Goal: Check status: Check status

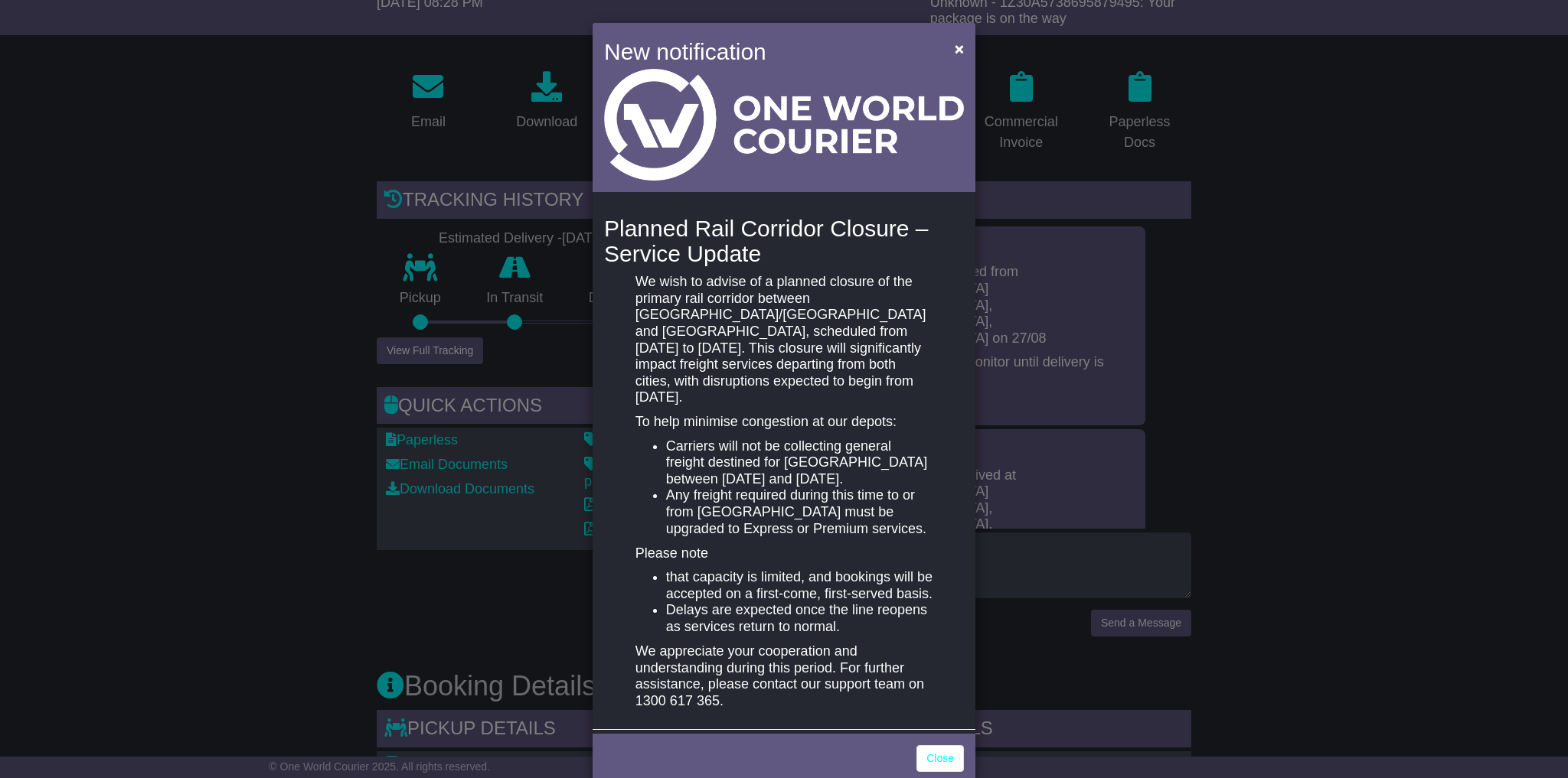
scroll to position [352, 0]
click at [955, 51] on span "×" at bounding box center [959, 48] width 9 height 18
click at [956, 50] on span "×" at bounding box center [959, 48] width 9 height 18
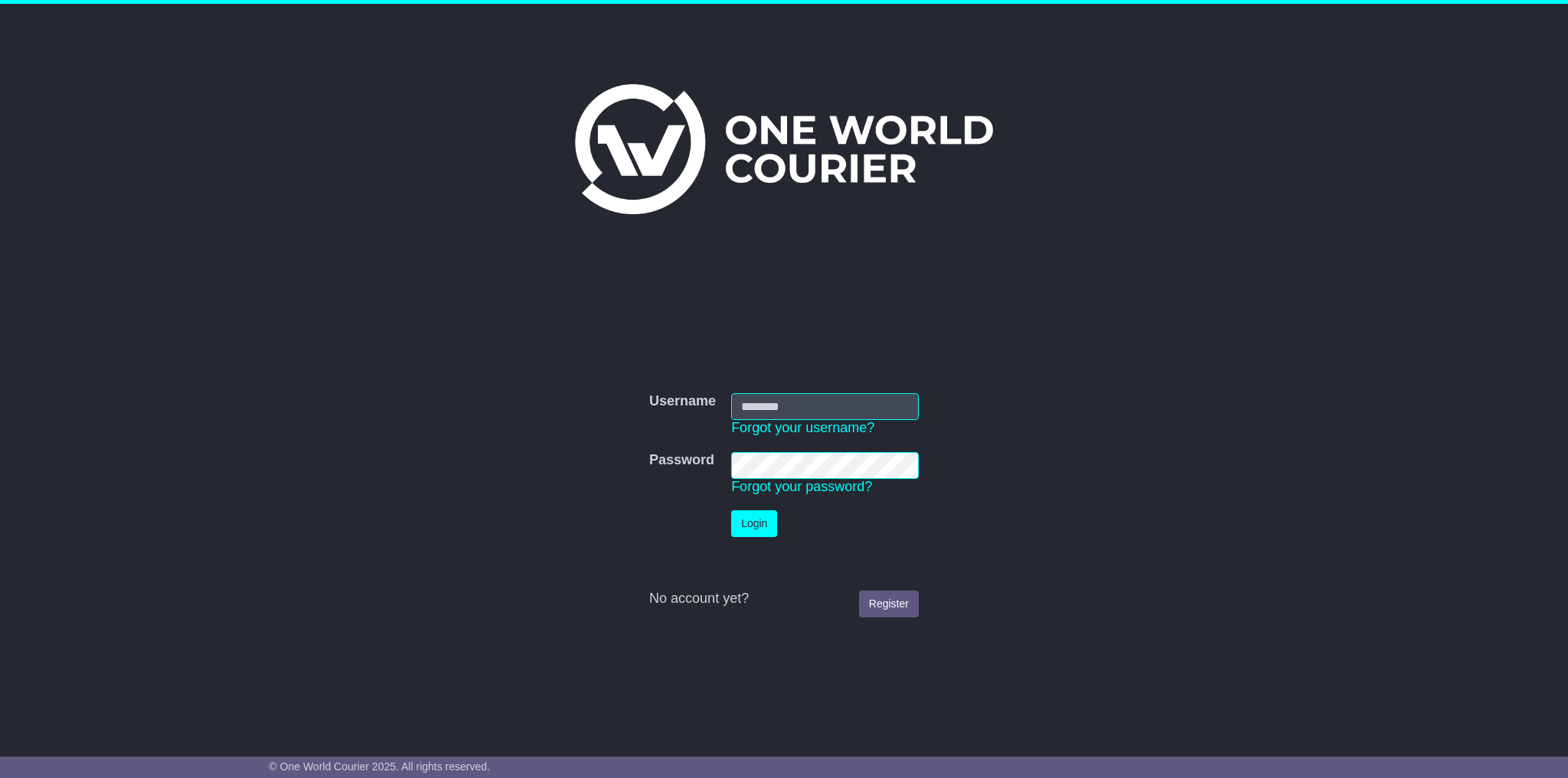
click at [805, 405] on input "Username" at bounding box center [825, 407] width 188 height 27
type input "**********"
click at [731, 510] on button "Login" at bounding box center [754, 524] width 46 height 27
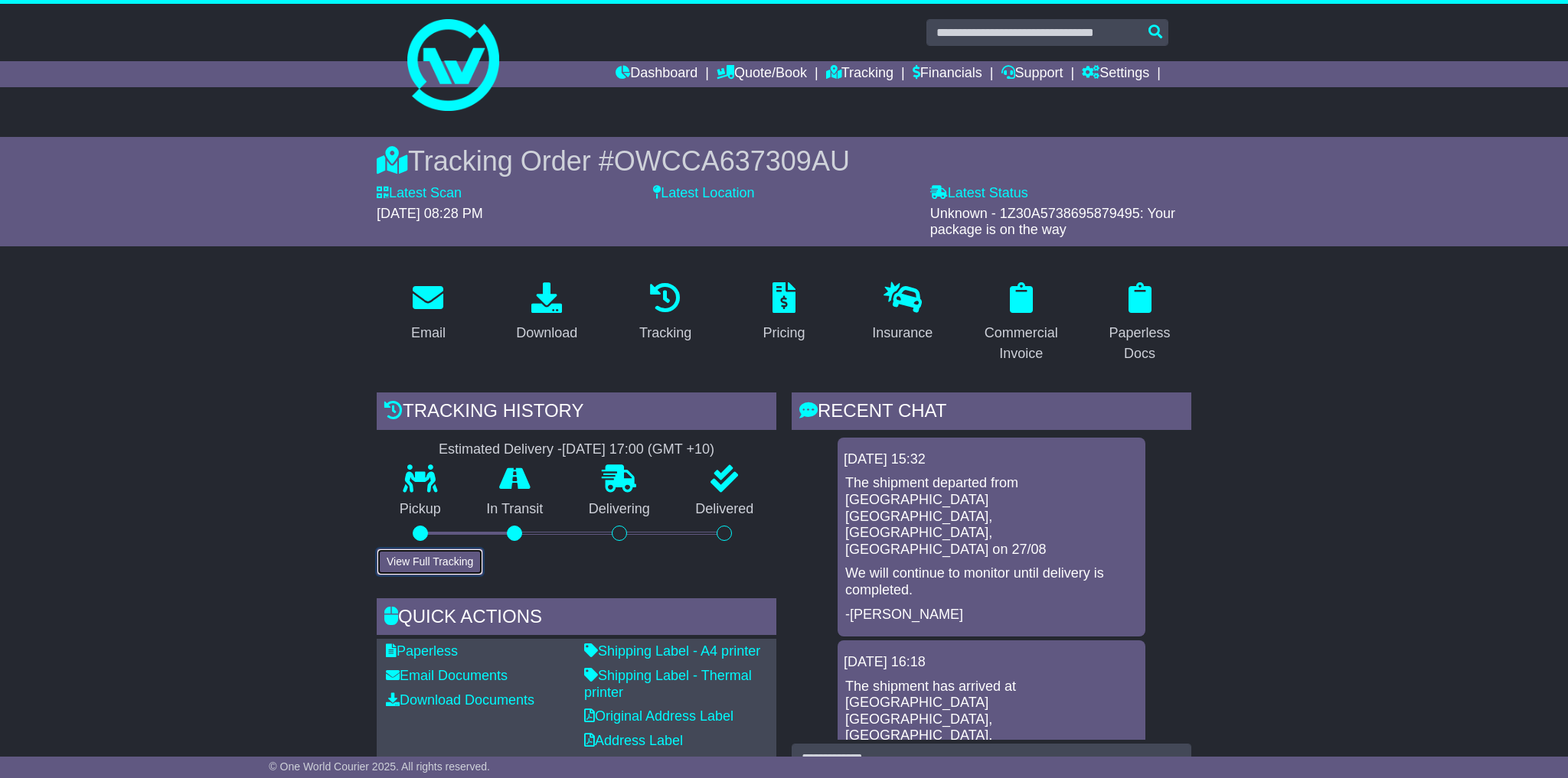
click at [397, 569] on button "View Full Tracking" at bounding box center [430, 562] width 107 height 27
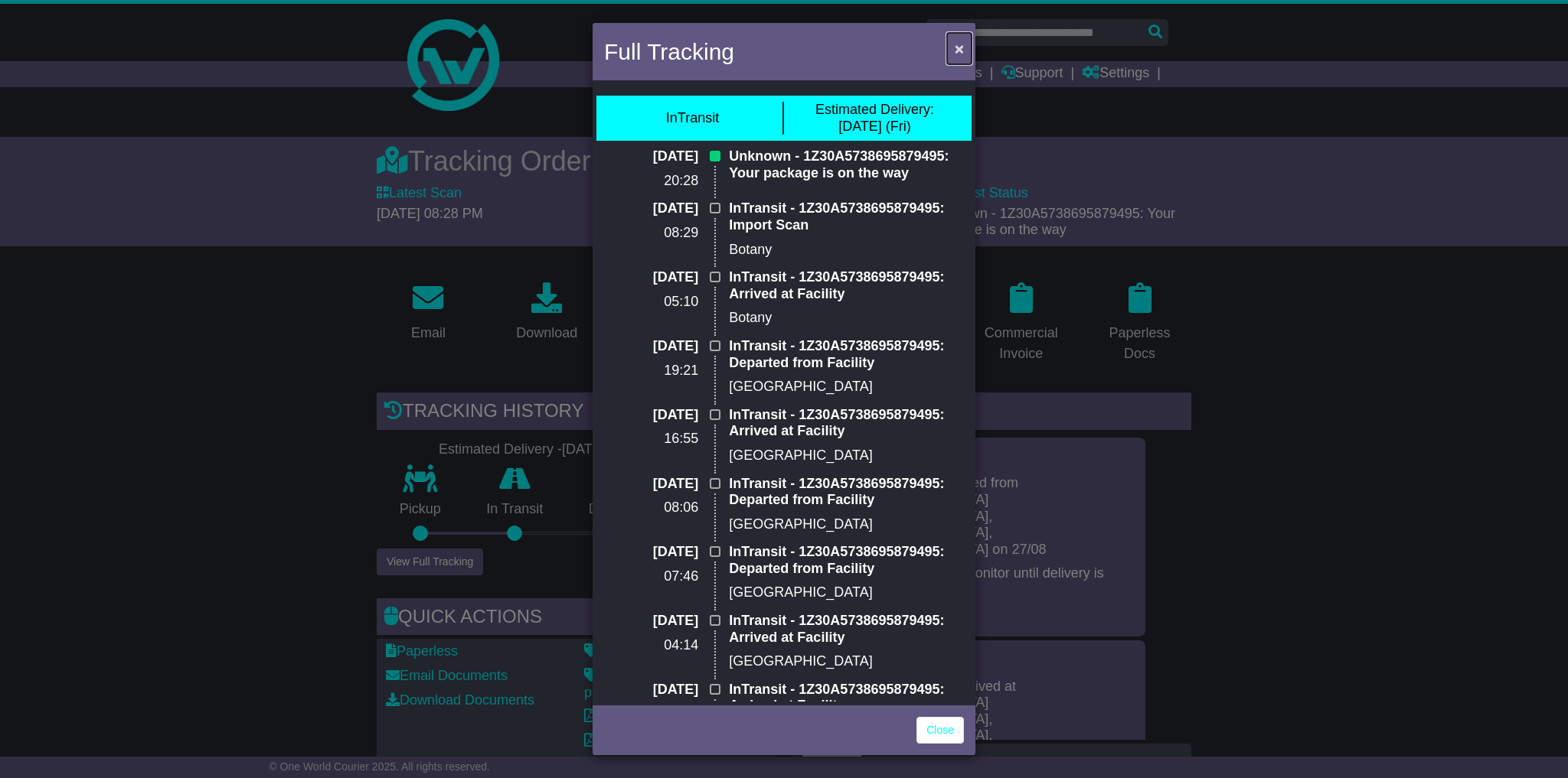
click at [957, 48] on span "×" at bounding box center [959, 48] width 9 height 18
